Goal: Check status: Check status

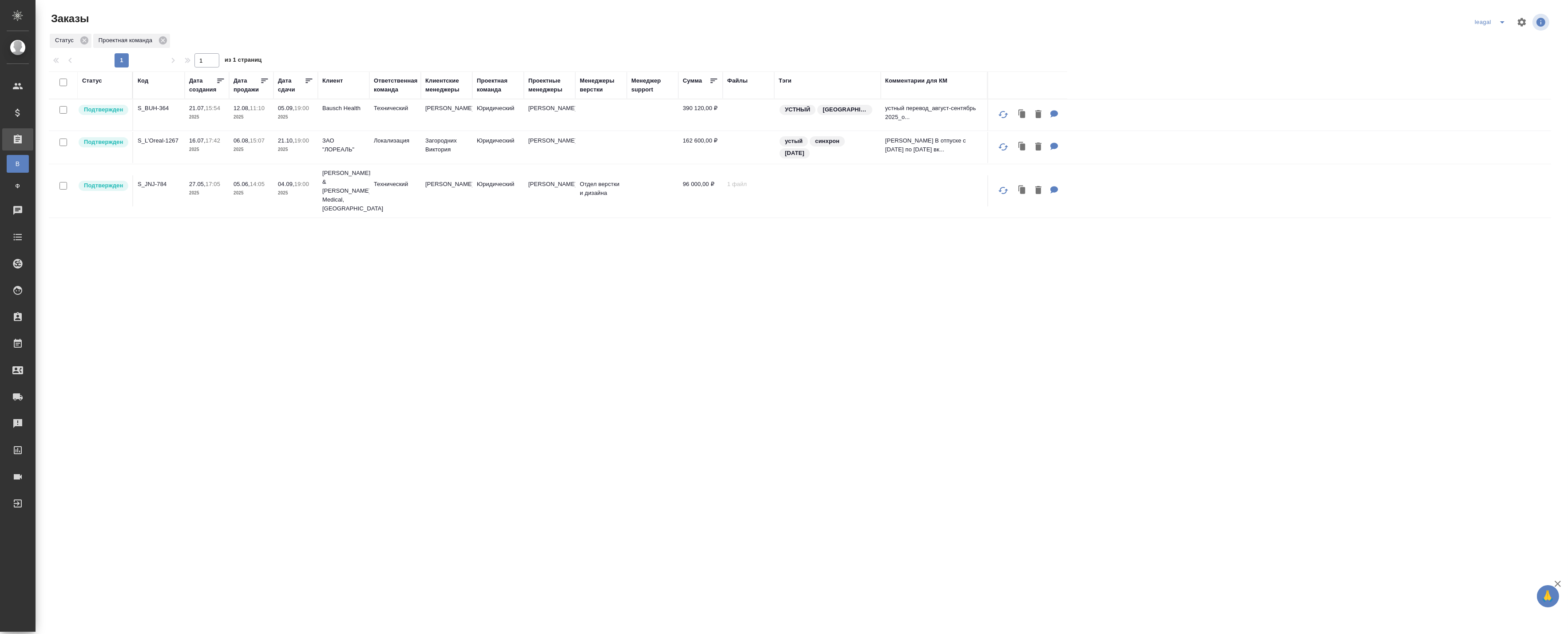
click at [261, 277] on div "Статус Код Дата создания Дата продажи Дата сдачи Клиент Ответственная команда К…" at bounding box center [800, 338] width 1502 height 533
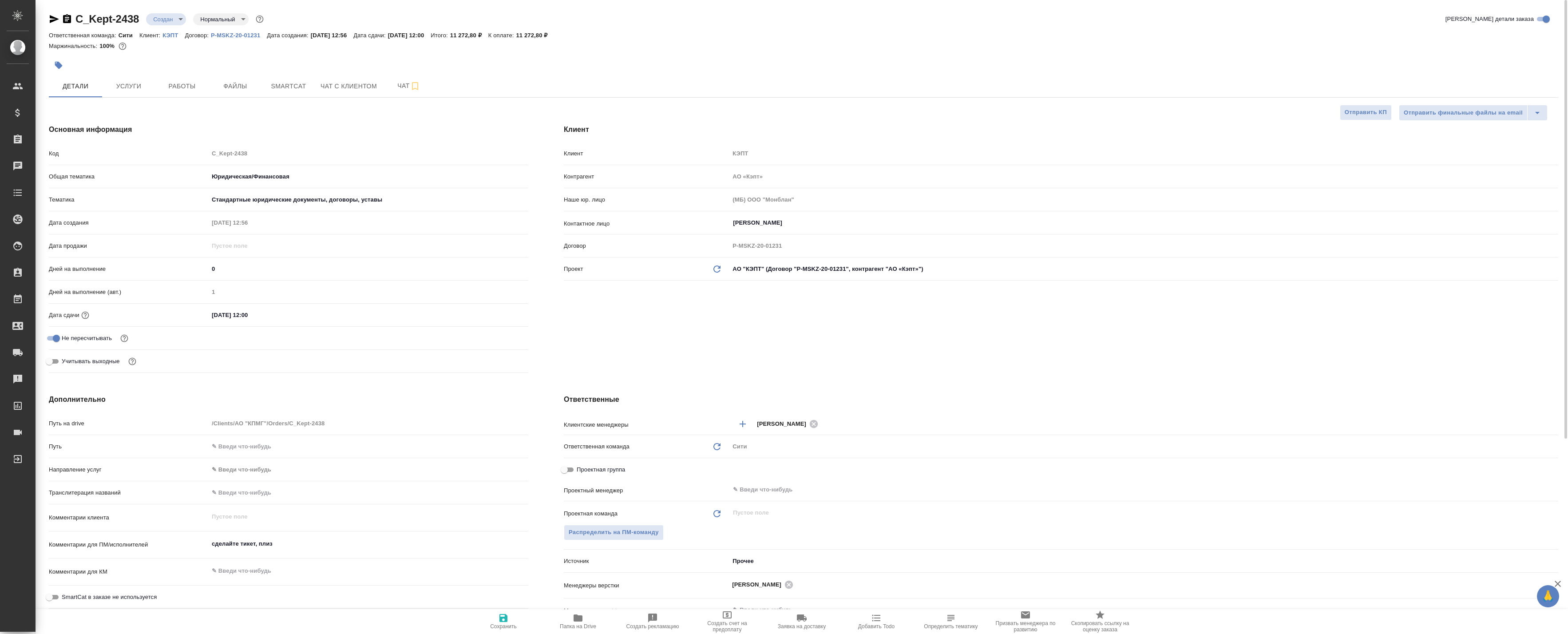
select select "RU"
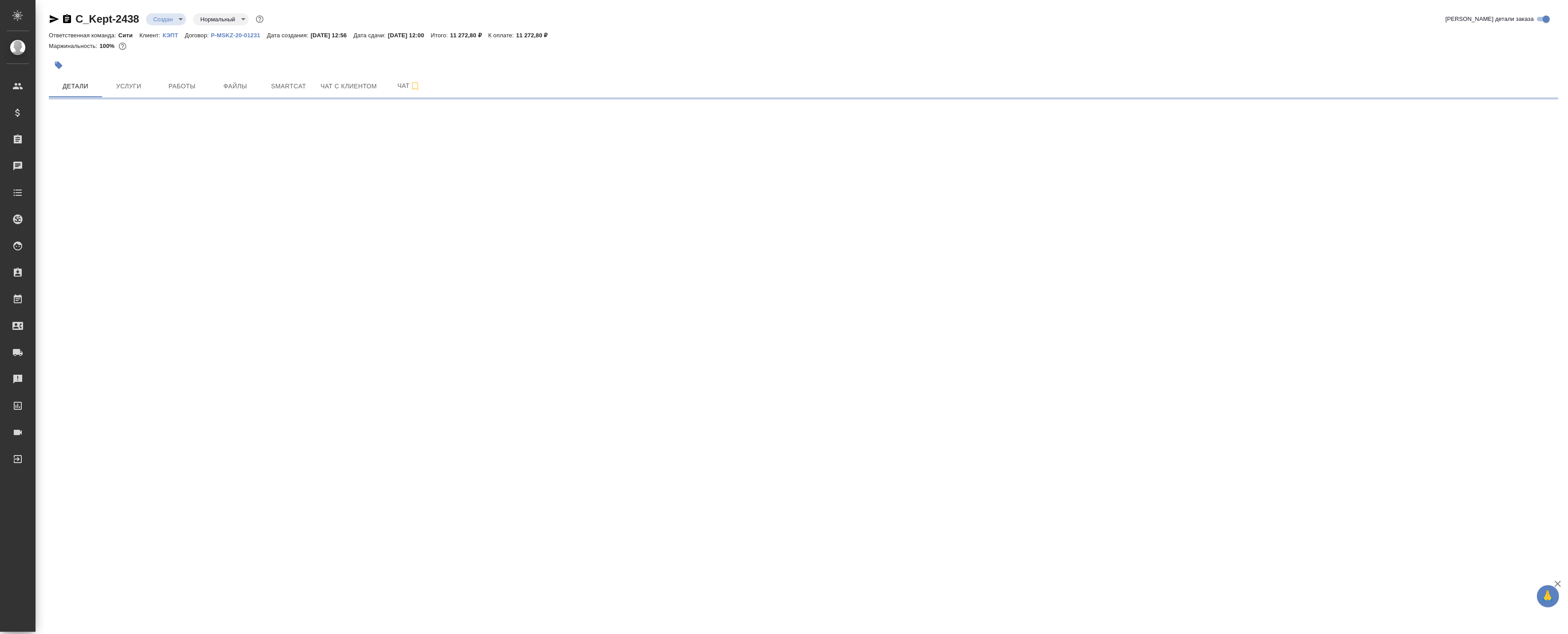
select select "RU"
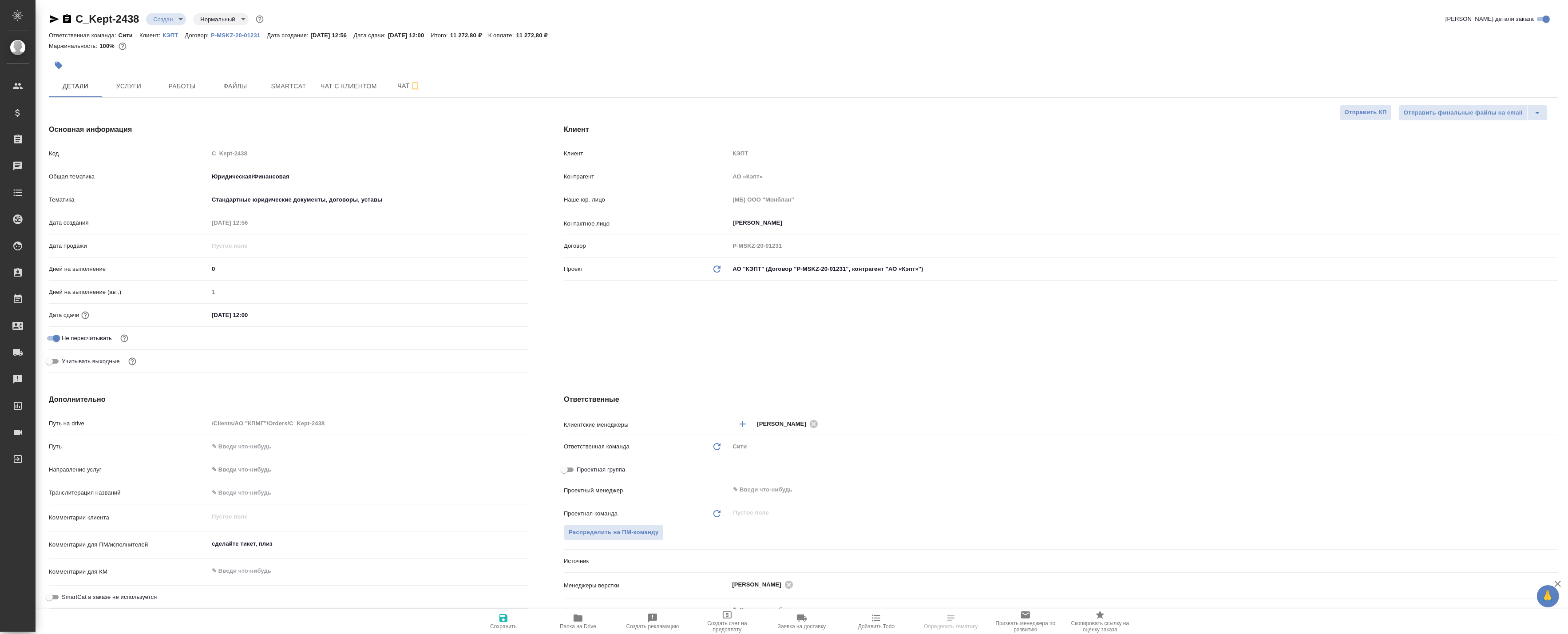
type textarea "x"
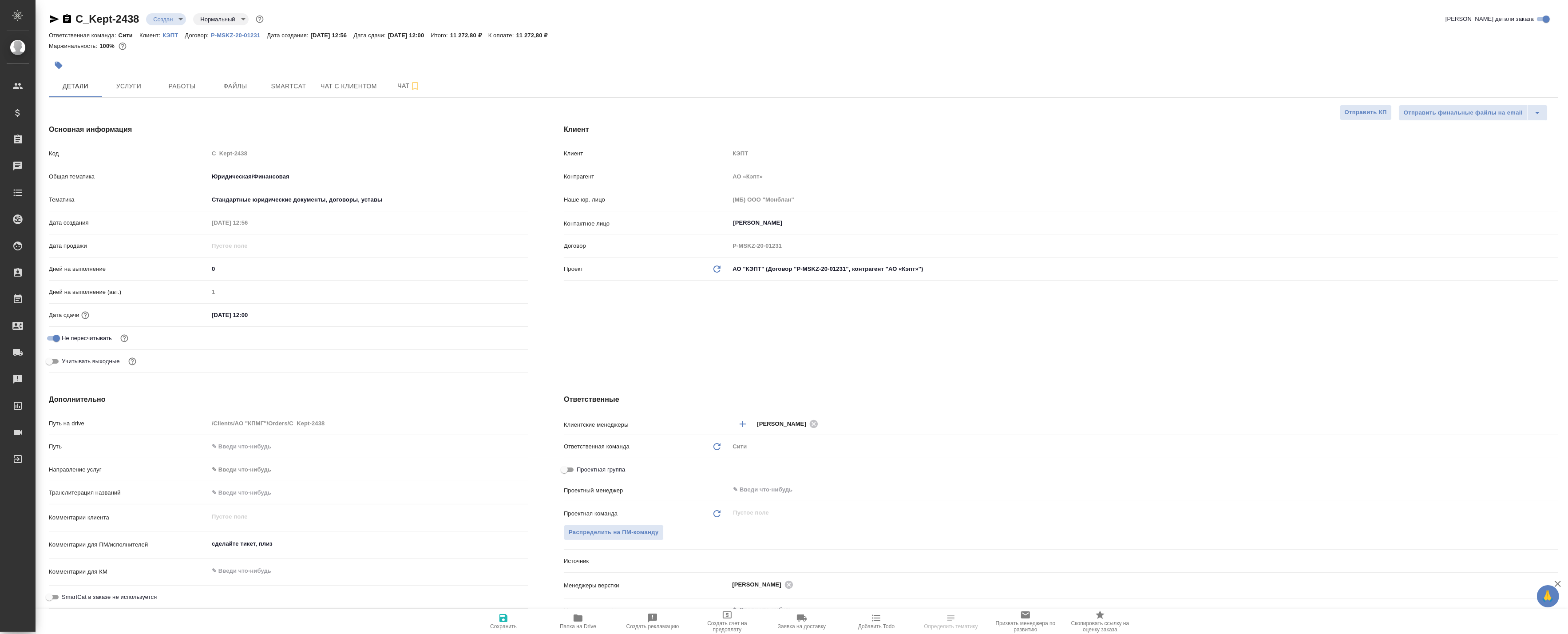
type textarea "x"
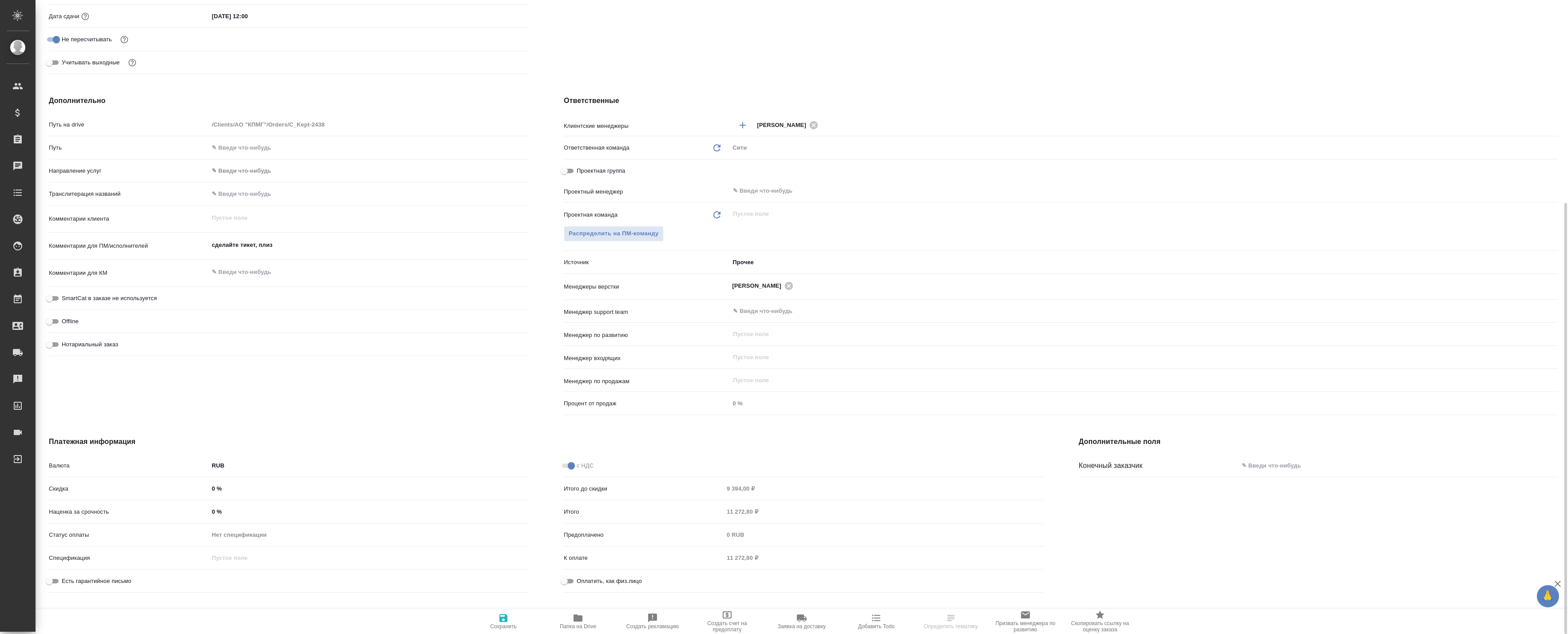
scroll to position [249, 0]
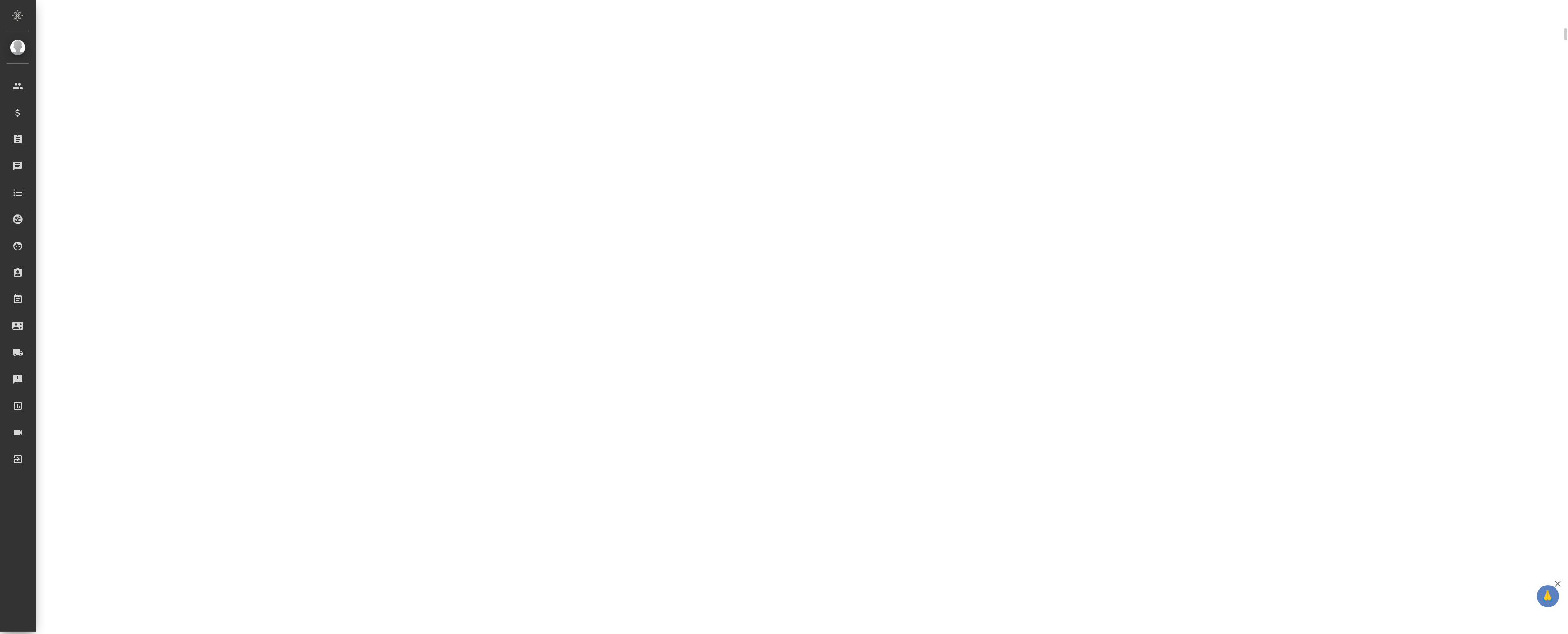
select select "RU"
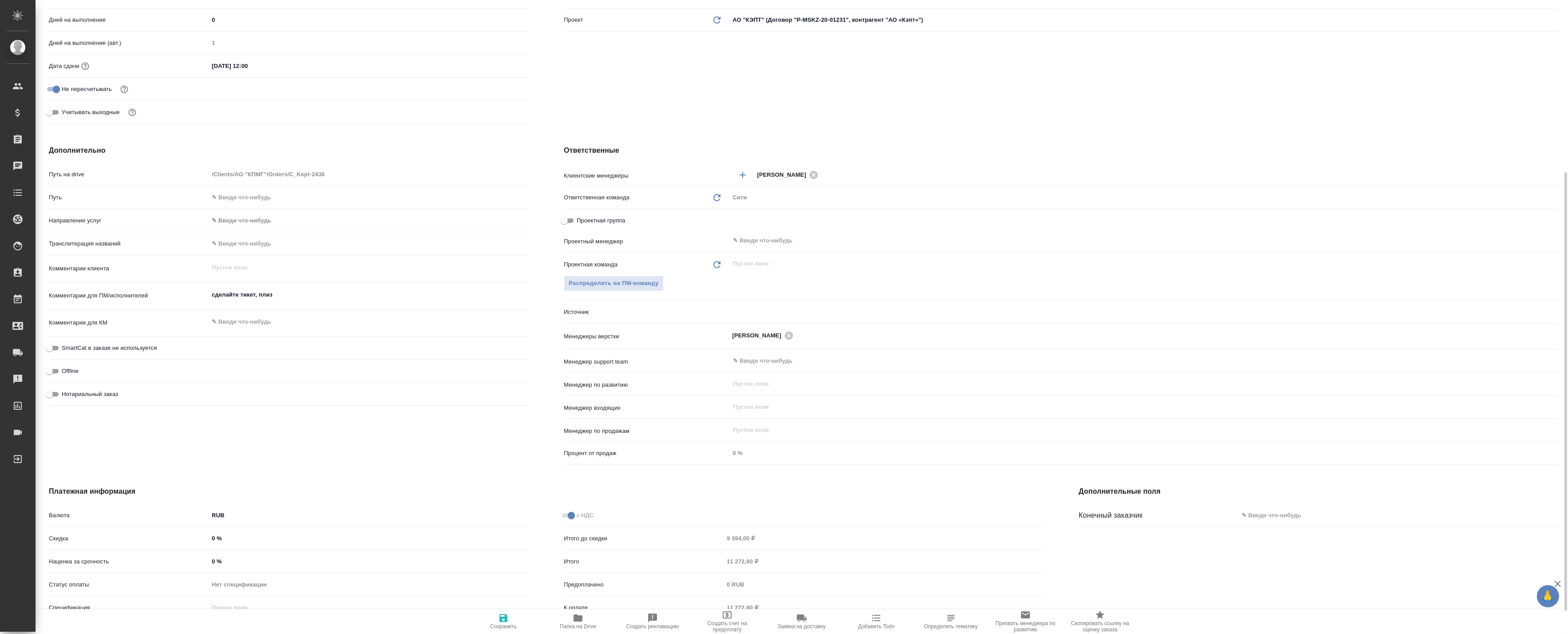
type textarea "x"
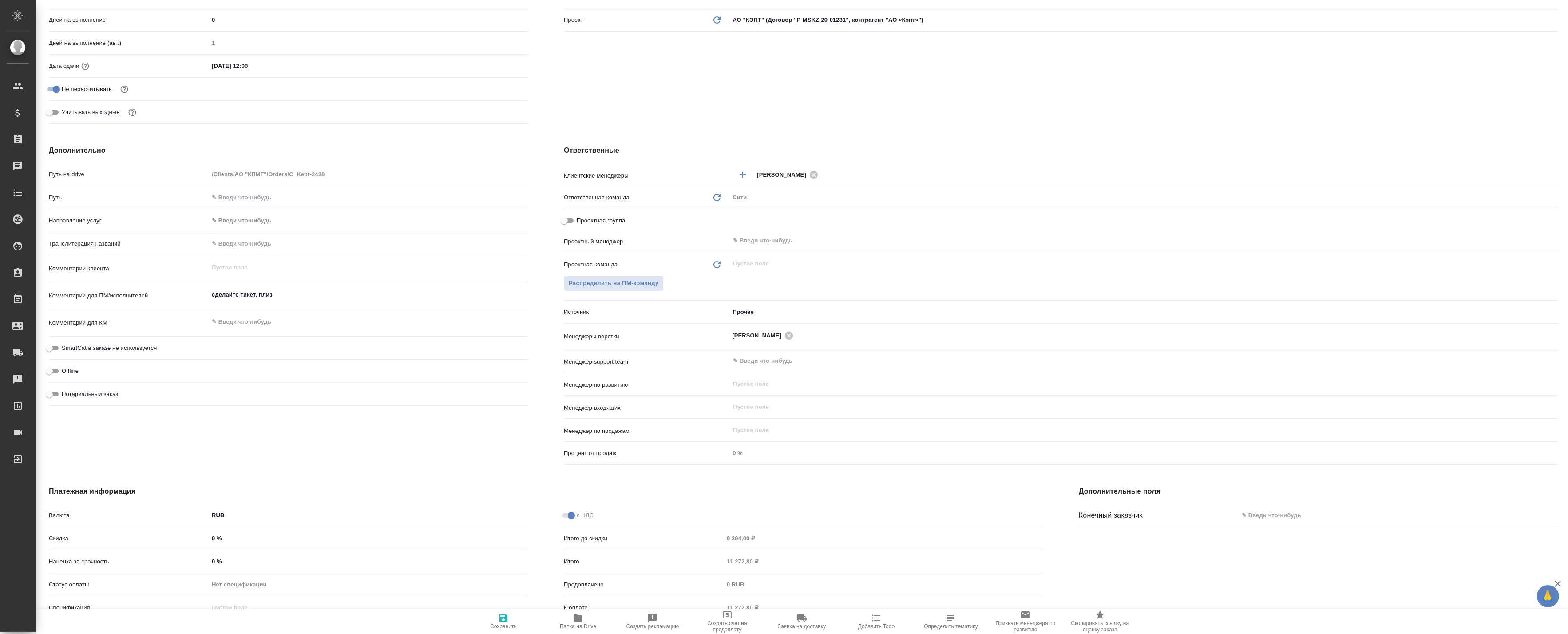
type textarea "x"
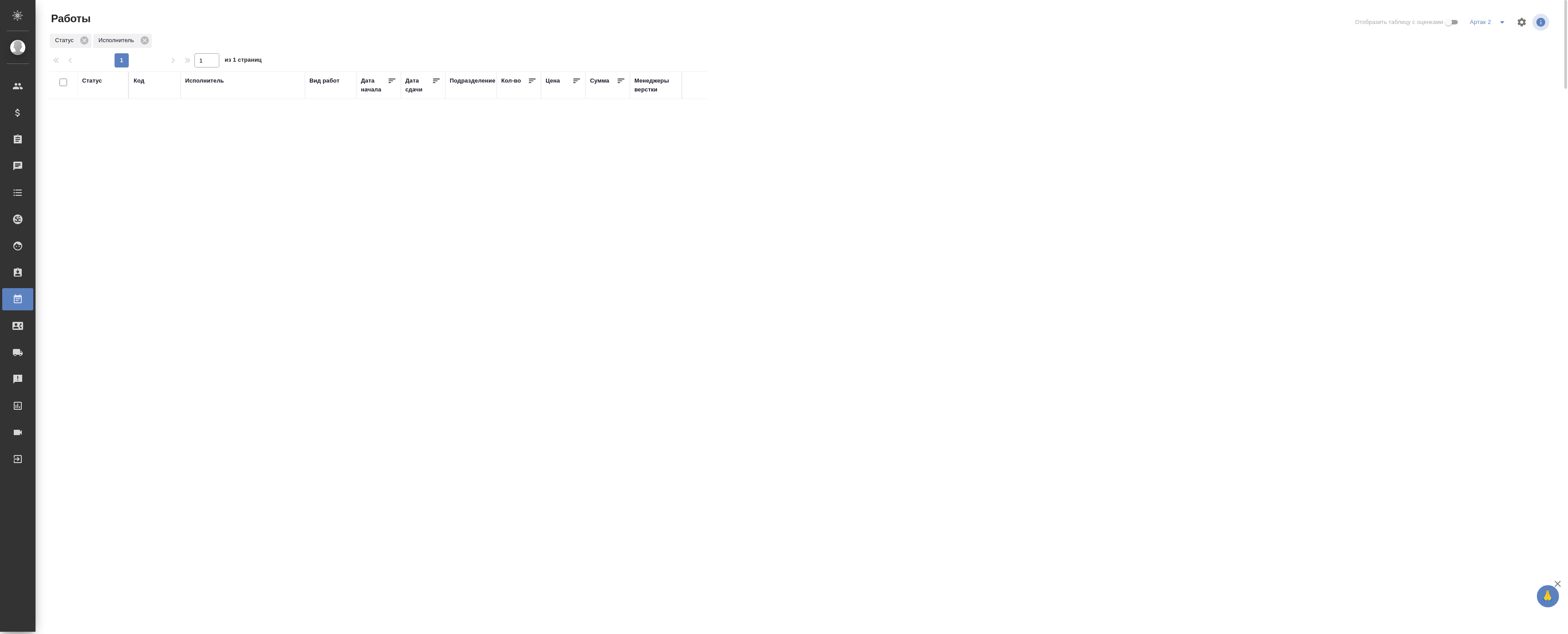
drag, startPoint x: 0, startPoint y: 0, endPoint x: 78, endPoint y: 122, distance: 144.8
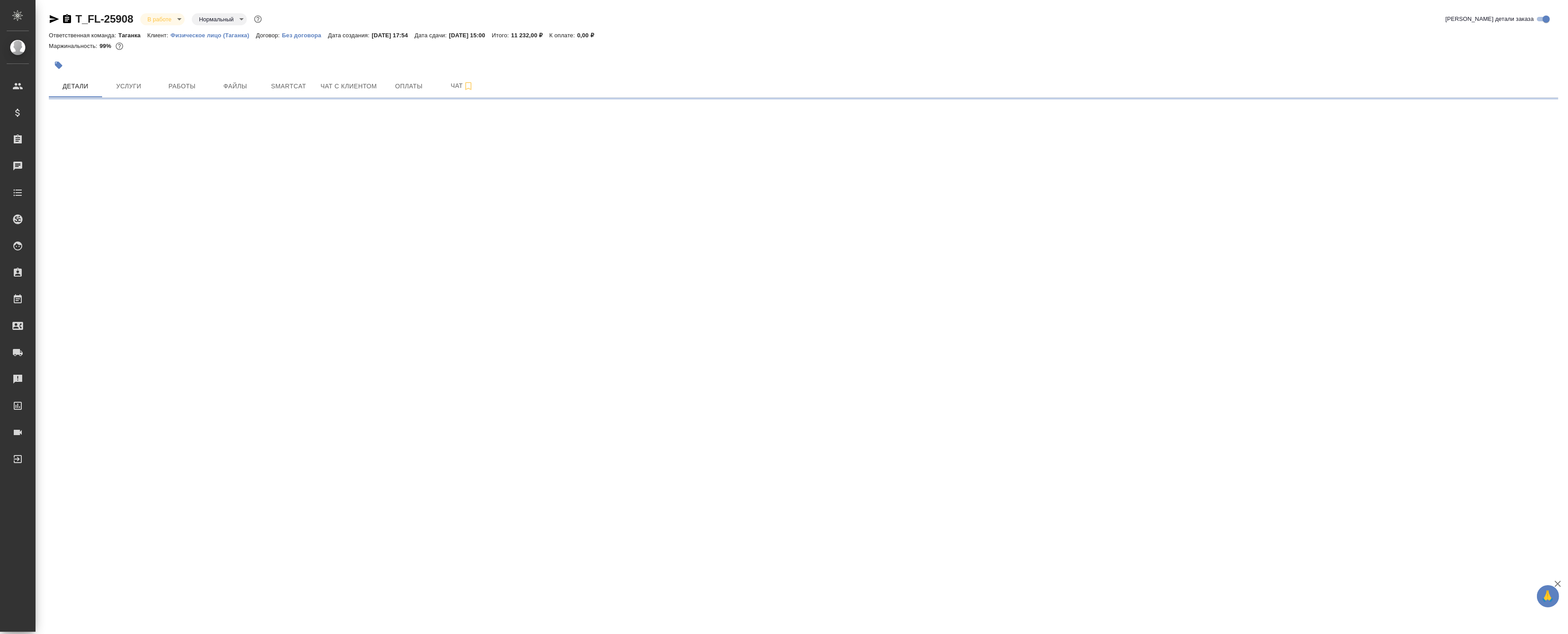
select select "RU"
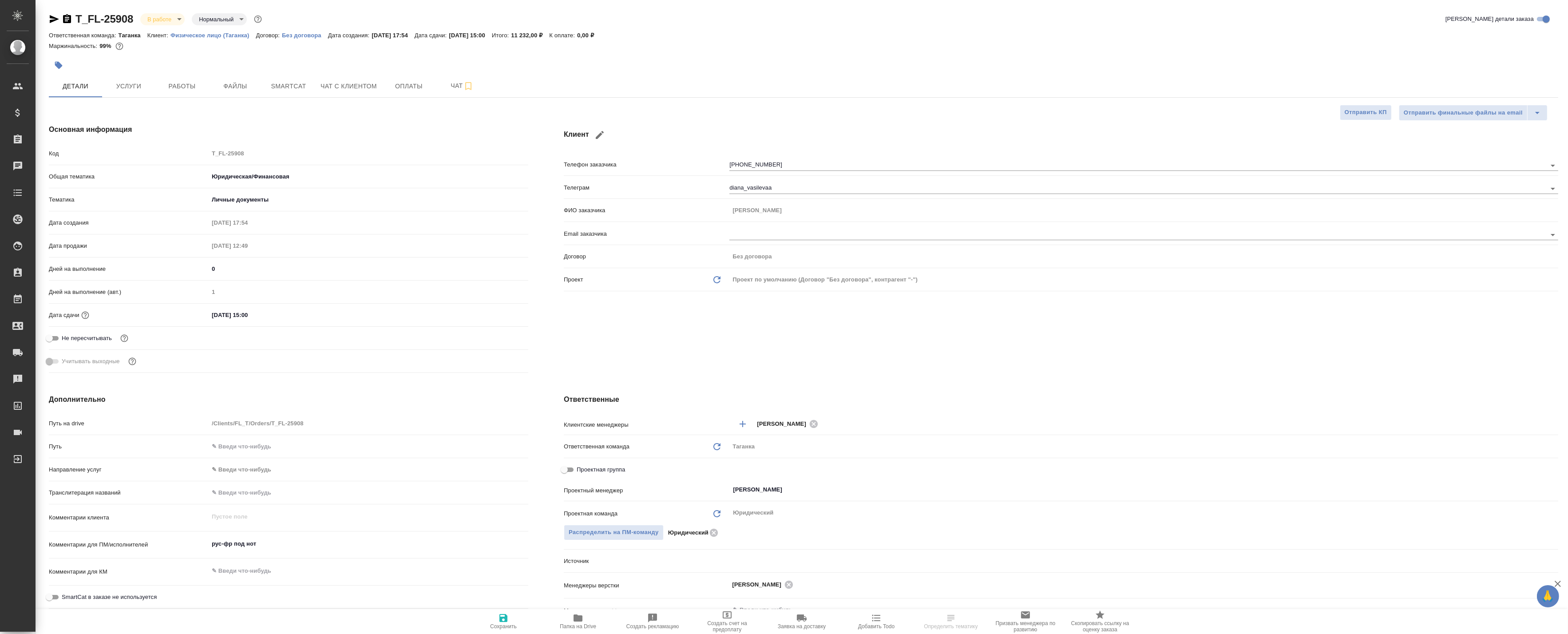
type textarea "x"
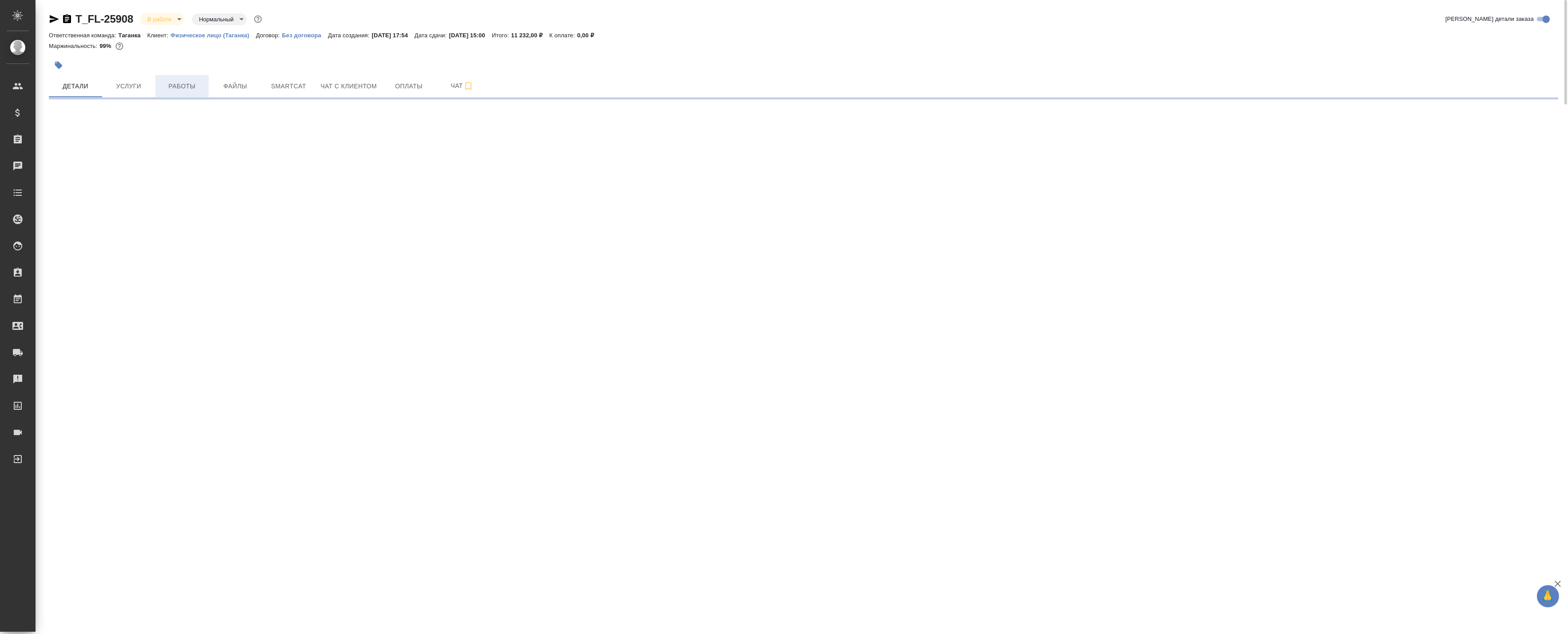
select select "RU"
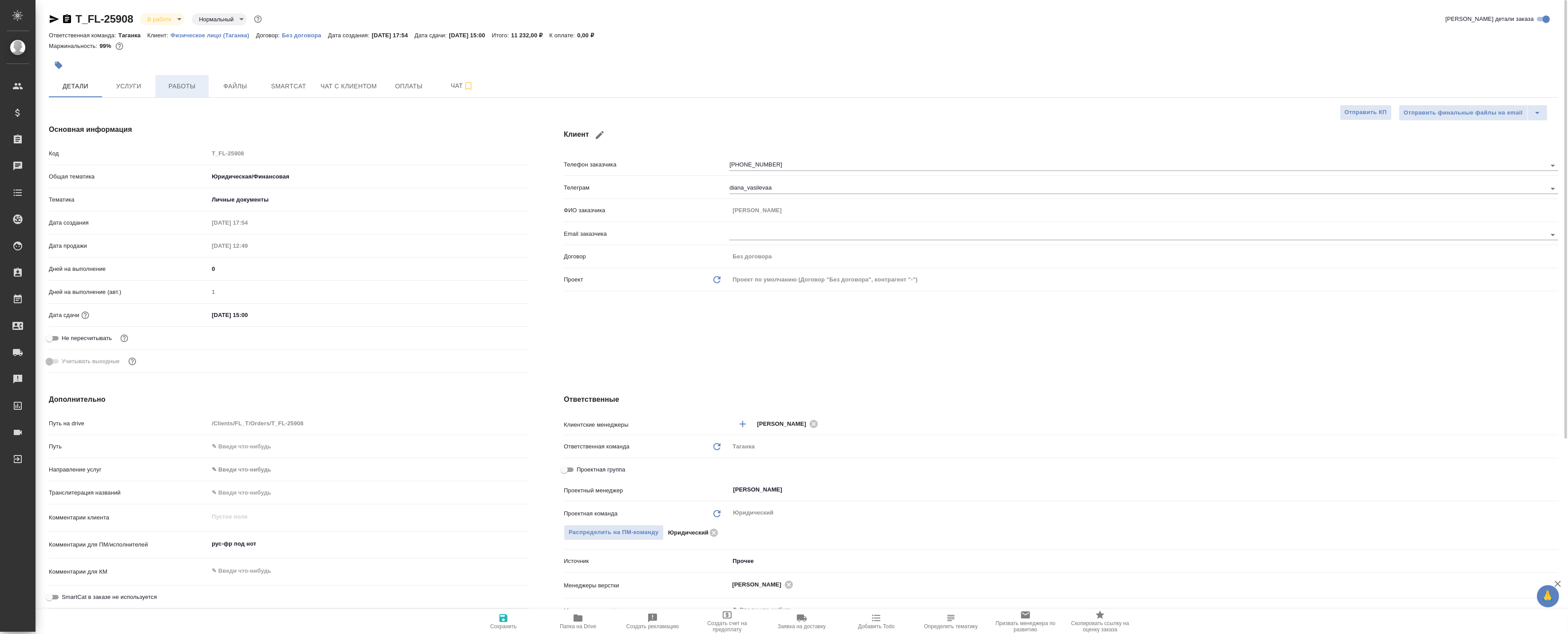
type textarea "x"
click at [196, 82] on span "Работы" at bounding box center [182, 86] width 43 height 11
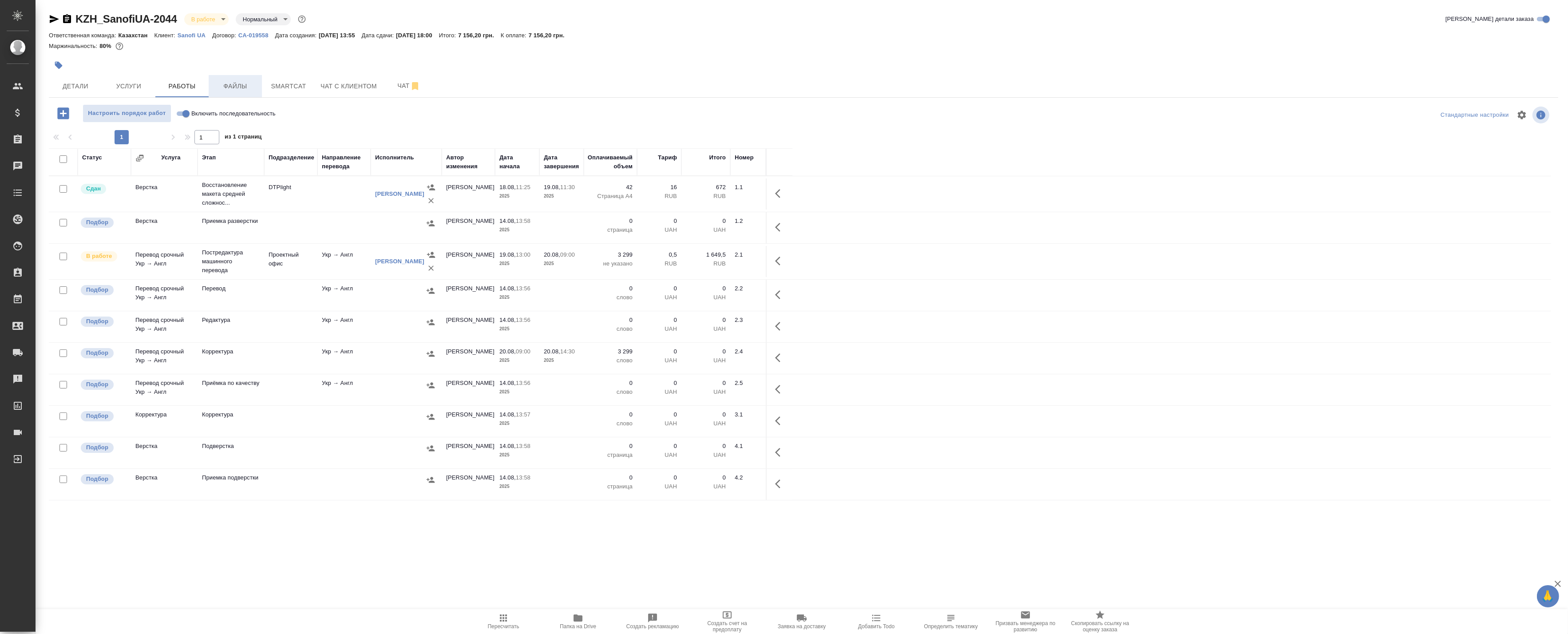
click at [228, 85] on span "Файлы" at bounding box center [235, 86] width 43 height 11
